Goal: Contribute content: Add original content to the website for others to see

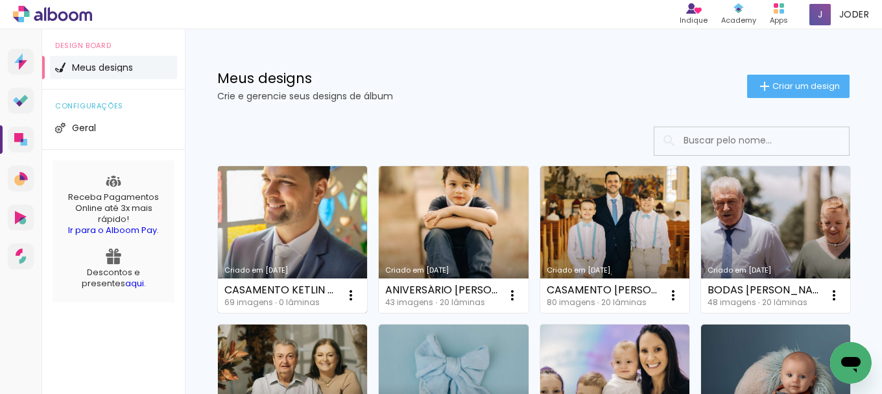
click at [303, 226] on link "Criado em [DATE]" at bounding box center [292, 239] width 149 height 147
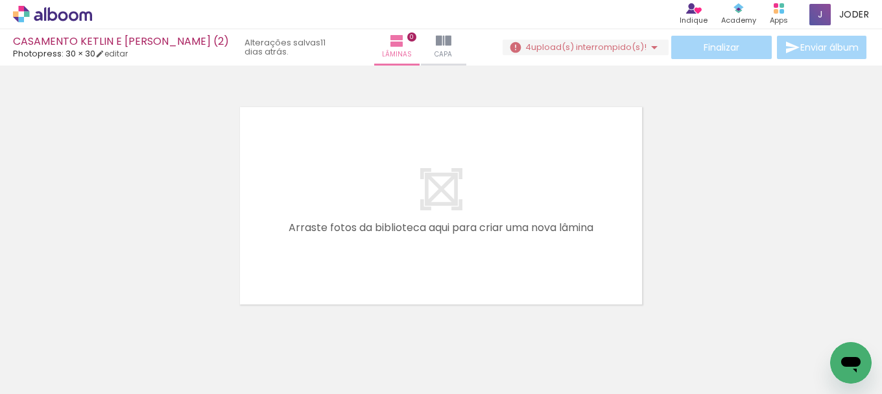
click at [104, 323] on iron-icon at bounding box center [102, 324] width 14 height 14
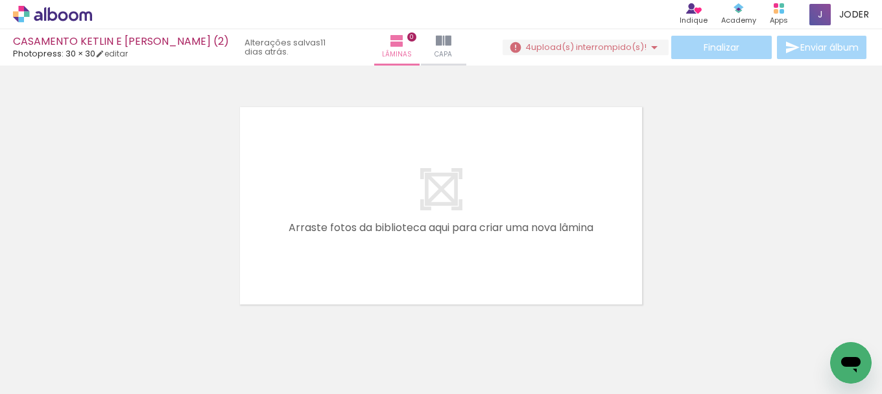
click at [104, 323] on iron-icon at bounding box center [102, 324] width 14 height 14
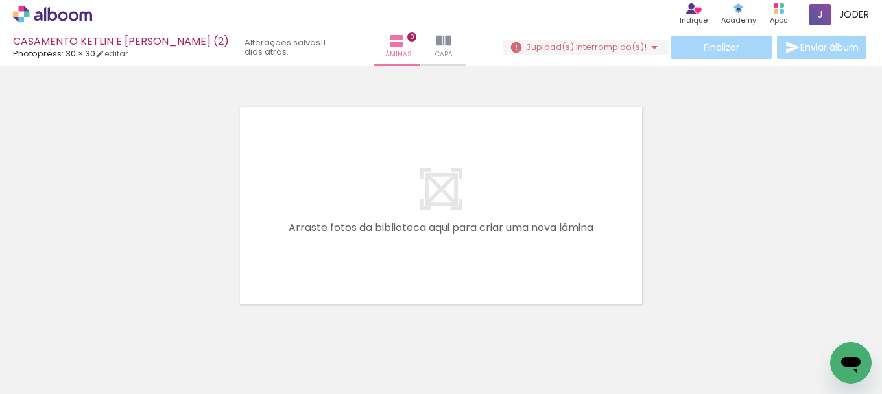
click at [104, 323] on iron-icon at bounding box center [102, 324] width 14 height 14
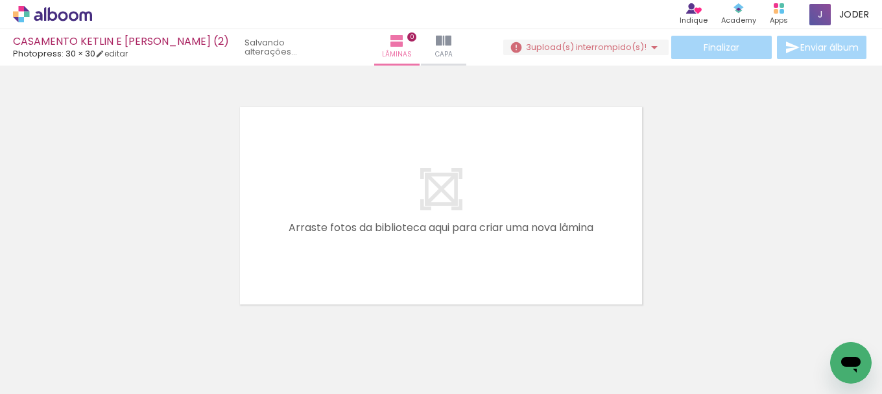
click at [104, 323] on iron-icon at bounding box center [102, 324] width 14 height 14
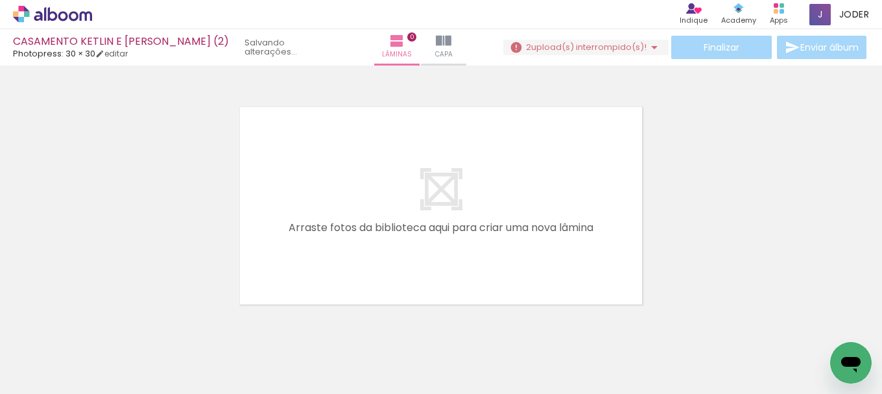
click at [104, 323] on iron-icon at bounding box center [102, 324] width 14 height 14
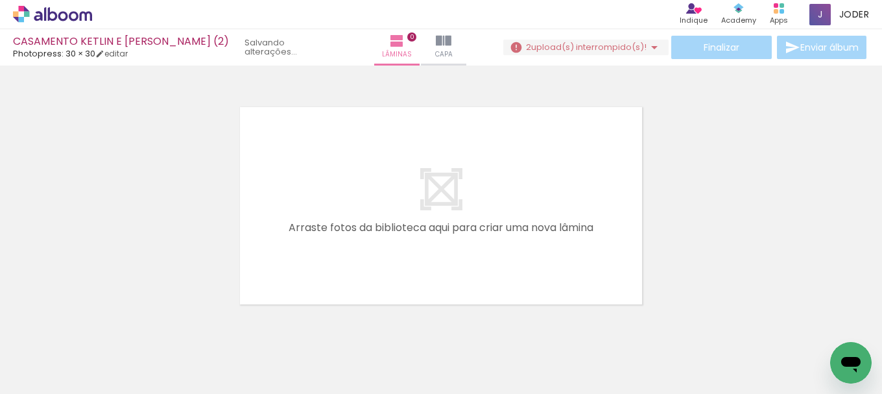
click at [104, 323] on iron-icon at bounding box center [102, 324] width 14 height 14
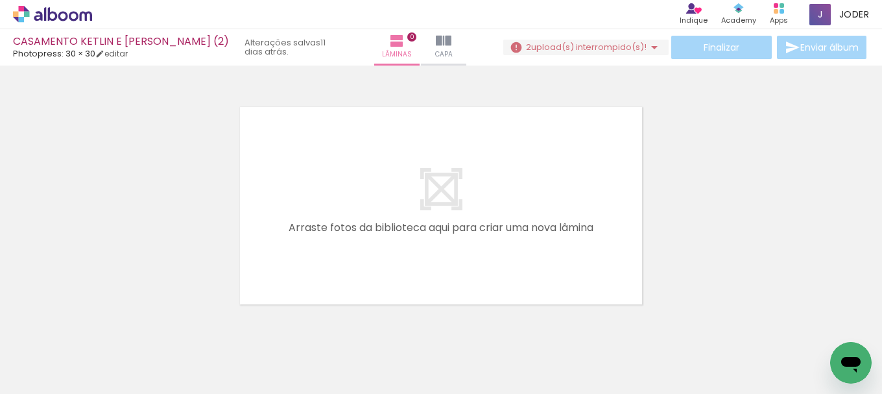
click at [104, 323] on iron-icon at bounding box center [102, 324] width 14 height 14
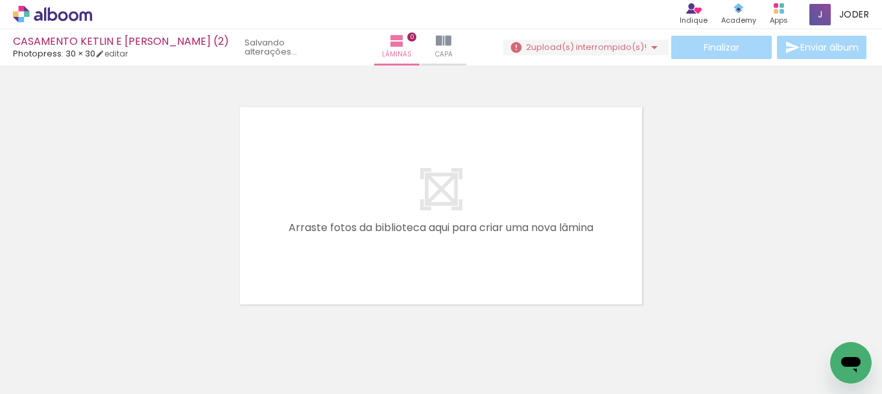
click at [104, 323] on iron-icon at bounding box center [102, 324] width 14 height 14
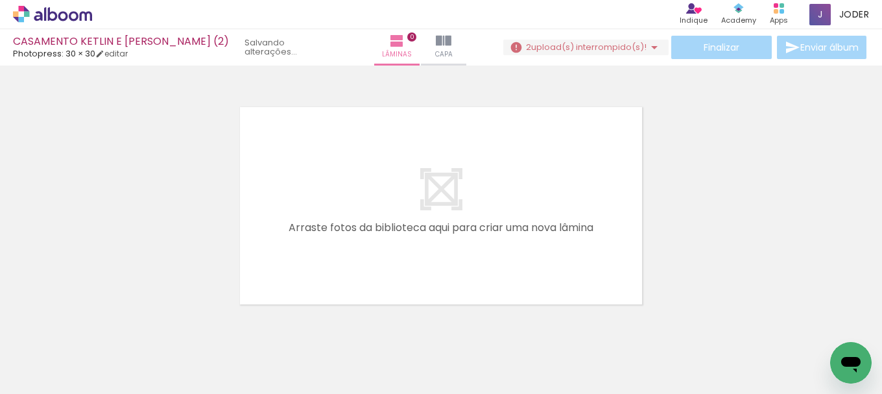
click at [104, 323] on iron-icon at bounding box center [102, 324] width 14 height 14
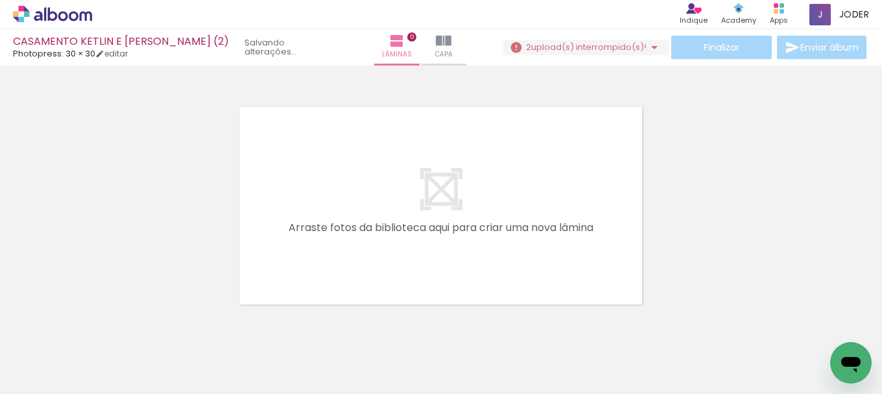
click at [104, 323] on iron-icon at bounding box center [102, 324] width 14 height 14
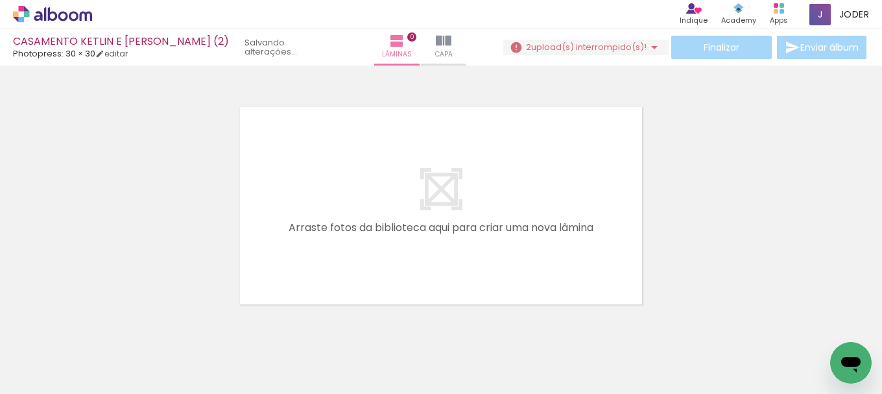
click at [104, 323] on iron-icon at bounding box center [102, 324] width 14 height 14
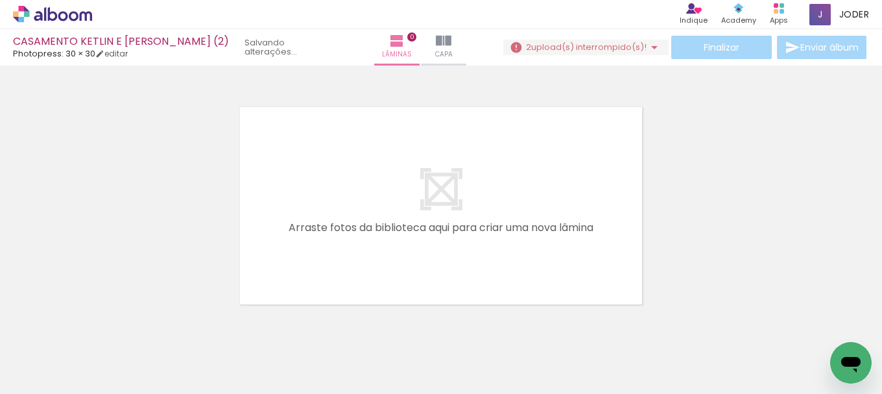
click at [104, 323] on iron-icon at bounding box center [102, 324] width 14 height 14
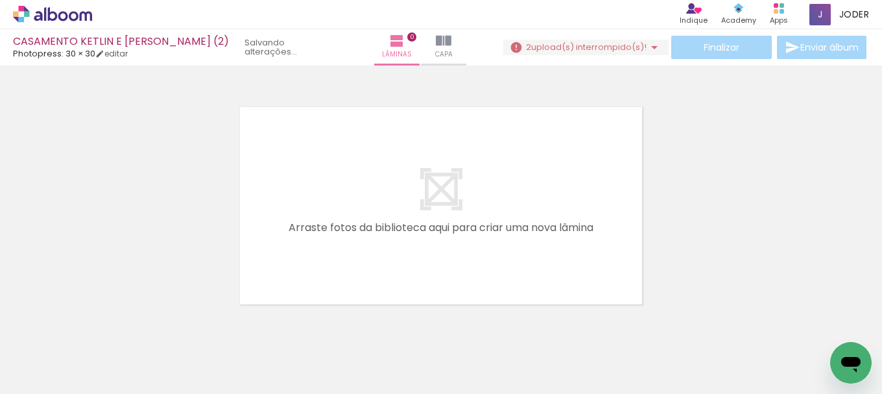
click at [104, 323] on iron-icon at bounding box center [102, 324] width 14 height 14
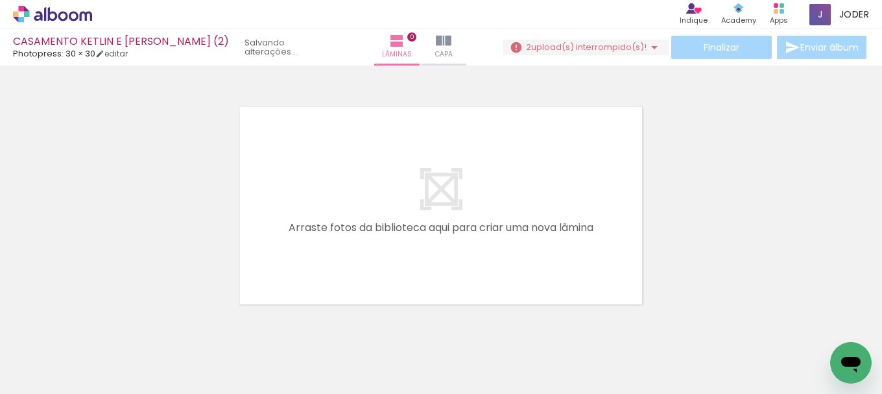
click at [104, 323] on iron-icon at bounding box center [102, 324] width 14 height 14
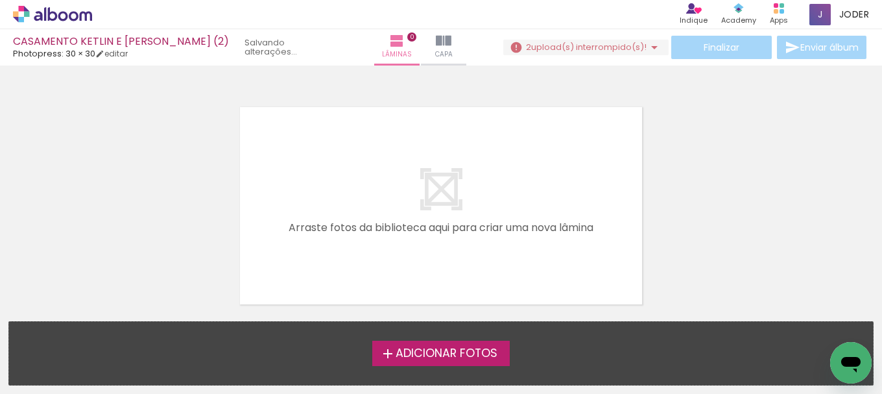
click at [104, 323] on div "Adicionar Fotos Solte suas fotos aqui..." at bounding box center [441, 353] width 864 height 63
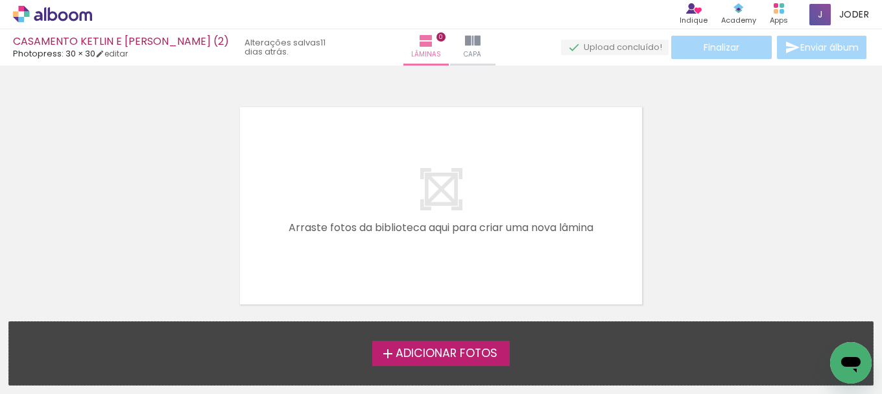
click at [102, 335] on div "Adicionar Fotos Solte suas fotos aqui..." at bounding box center [441, 353] width 864 height 63
click at [433, 351] on span "Adicionar Fotos" at bounding box center [447, 354] width 102 height 12
click at [0, 0] on input "file" at bounding box center [0, 0] width 0 height 0
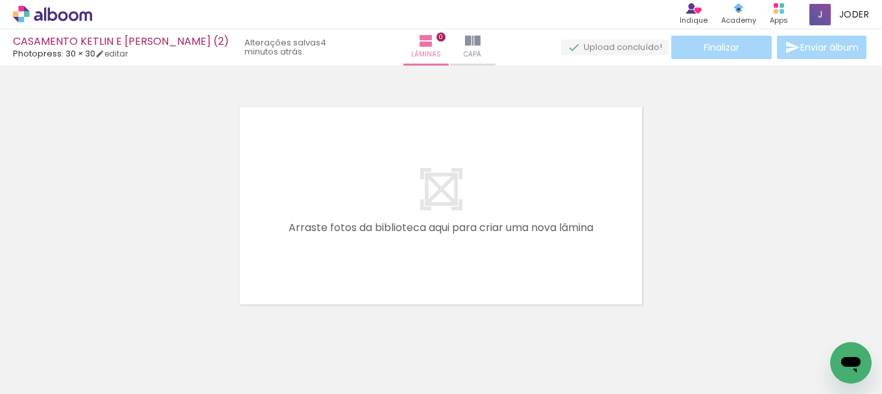
click at [63, 376] on span "Adicionar Fotos" at bounding box center [46, 376] width 39 height 14
click at [0, 0] on input "file" at bounding box center [0, 0] width 0 height 0
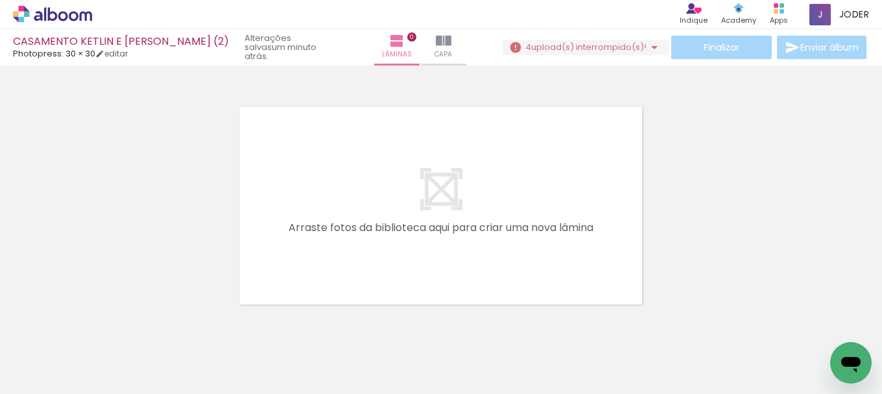
click at [648, 43] on iron-icon at bounding box center [654, 48] width 16 height 16
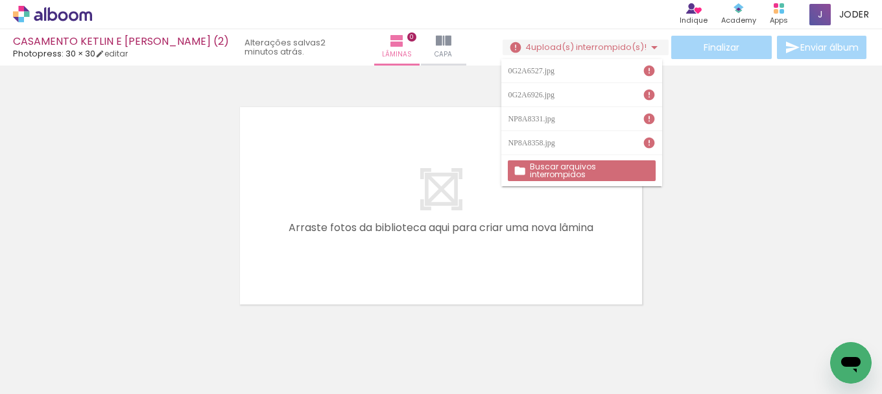
click at [0, 0] on slot "Buscar arquivos interrompidos" at bounding box center [0, 0] width 0 height 0
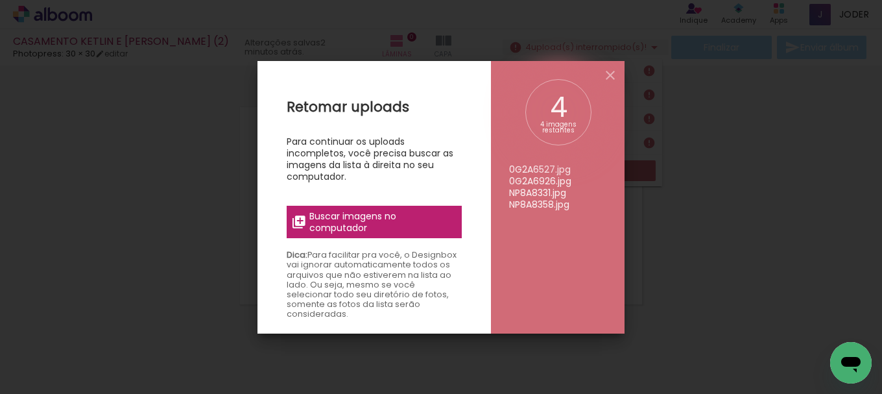
click at [368, 224] on span "Buscar imagens no computador" at bounding box center [381, 221] width 145 height 23
click at [0, 0] on input "file" at bounding box center [0, 0] width 0 height 0
click at [613, 73] on iron-icon at bounding box center [610, 75] width 16 height 16
